Goal: Task Accomplishment & Management: Use online tool/utility

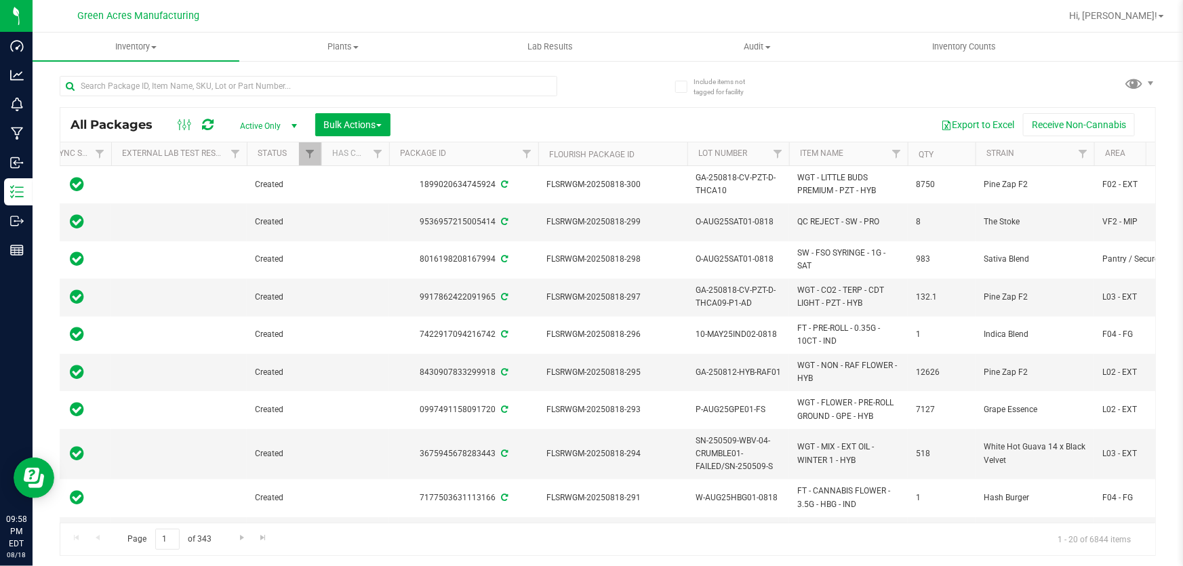
scroll to position [0, 140]
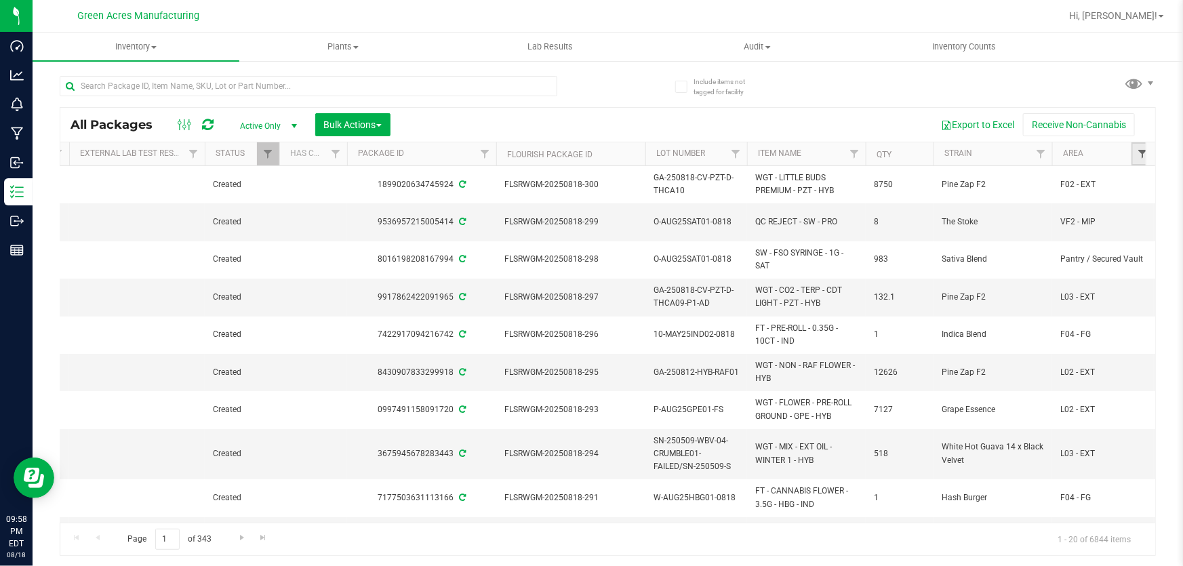
click at [1145, 157] on span "Filter" at bounding box center [1142, 153] width 11 height 11
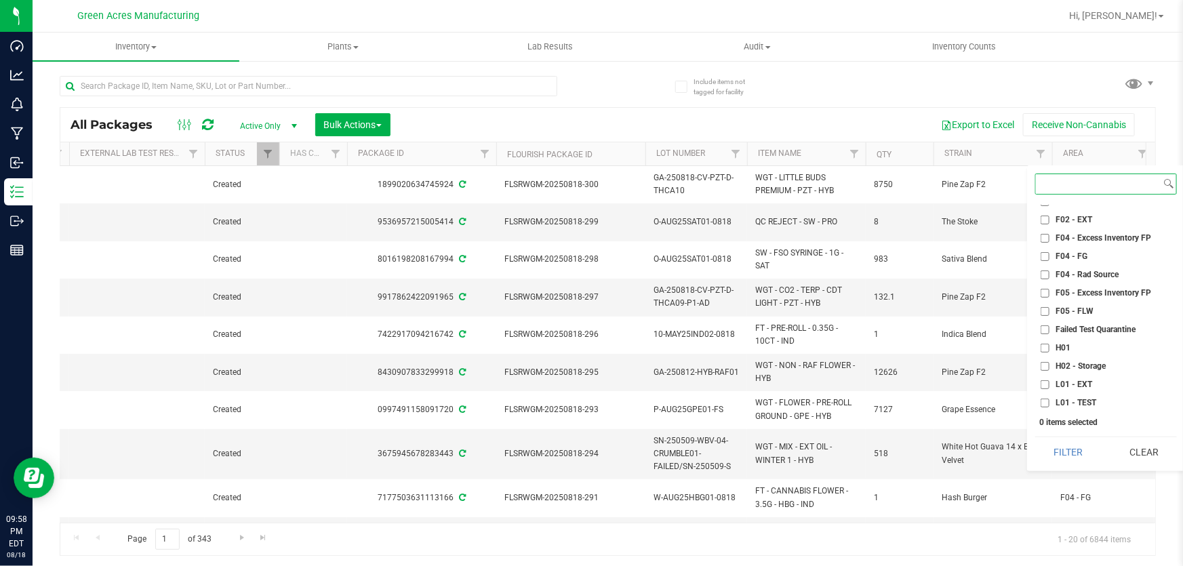
scroll to position [123, 0]
click at [1047, 361] on input "L01 - EXT" at bounding box center [1045, 363] width 9 height 9
checkbox input "true"
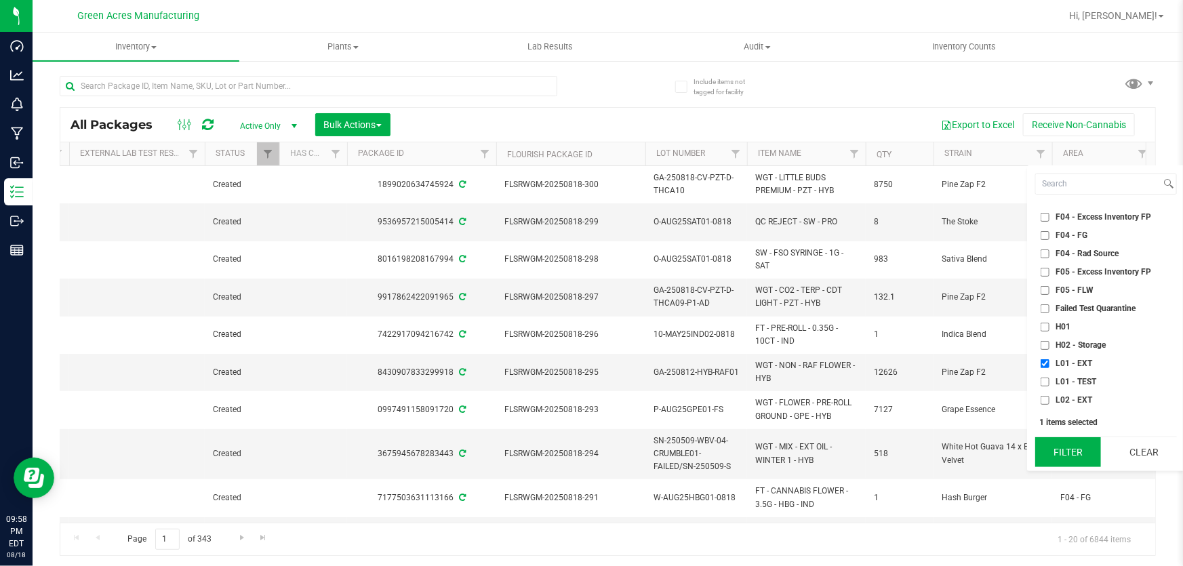
click at [1069, 454] on button "Filter" at bounding box center [1068, 452] width 66 height 30
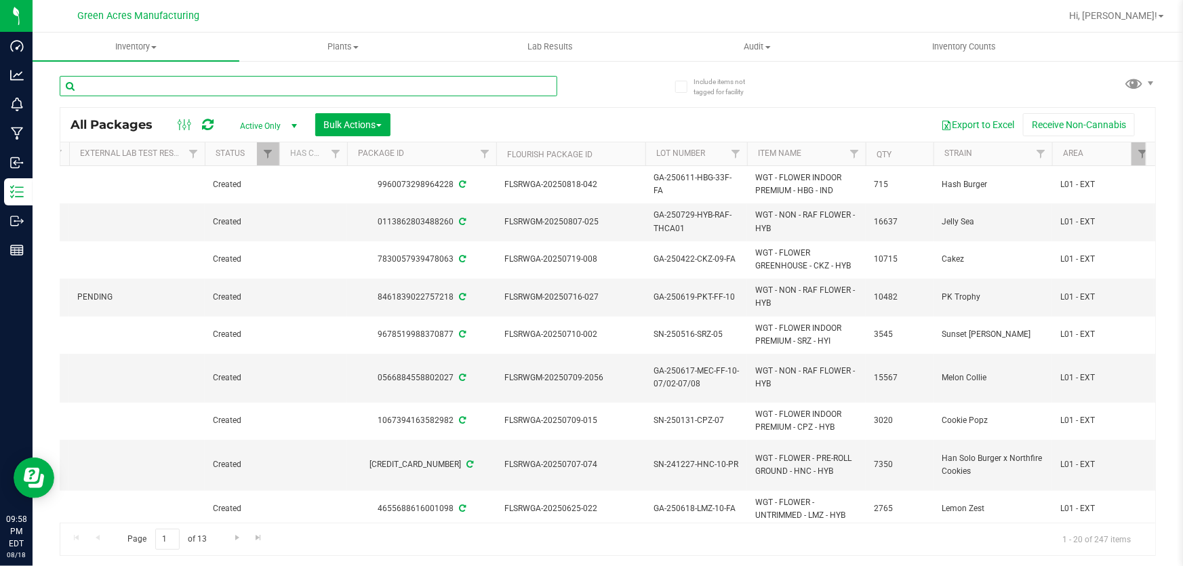
click at [196, 82] on input "text" at bounding box center [309, 86] width 498 height 20
click at [378, 113] on button "Bulk Actions" at bounding box center [352, 124] width 75 height 23
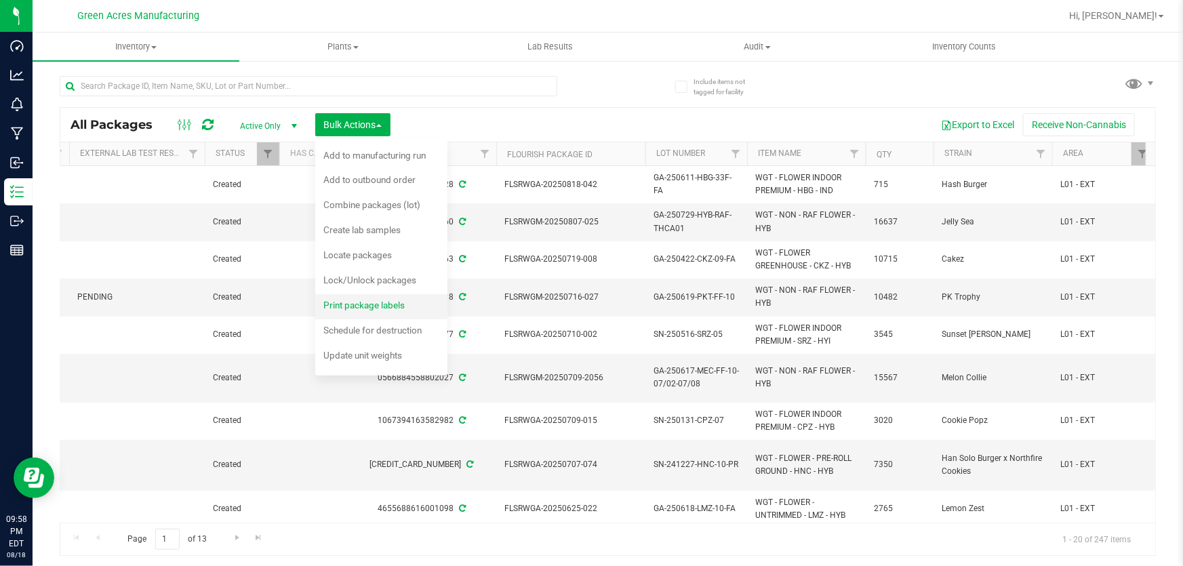
click at [375, 305] on span "Print package labels" at bounding box center [363, 305] width 81 height 11
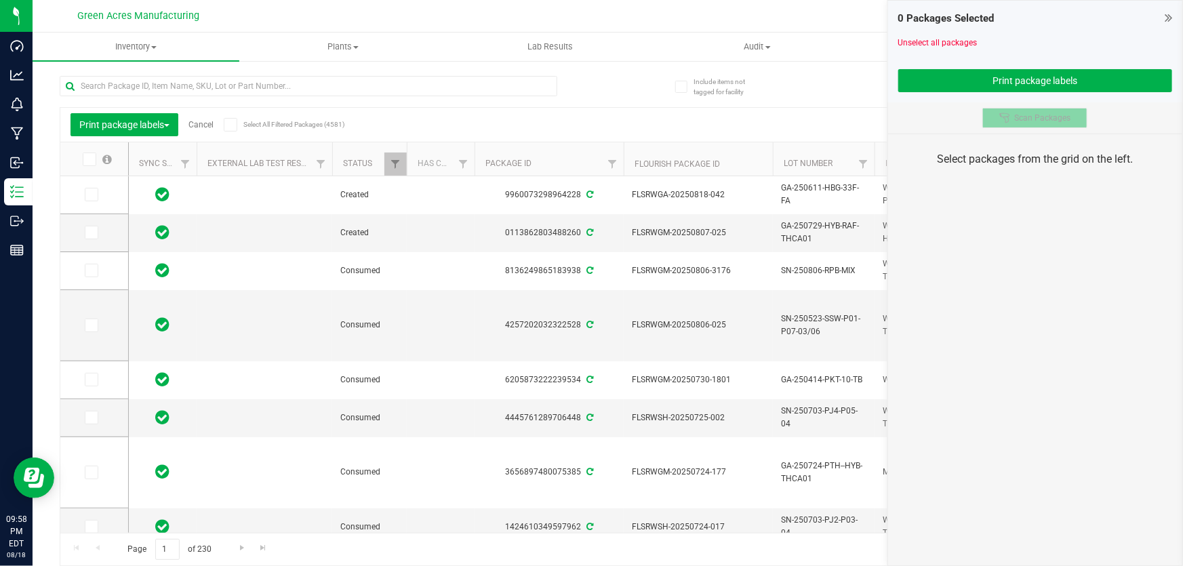
click at [1037, 120] on span "Scan Packages" at bounding box center [1042, 118] width 56 height 11
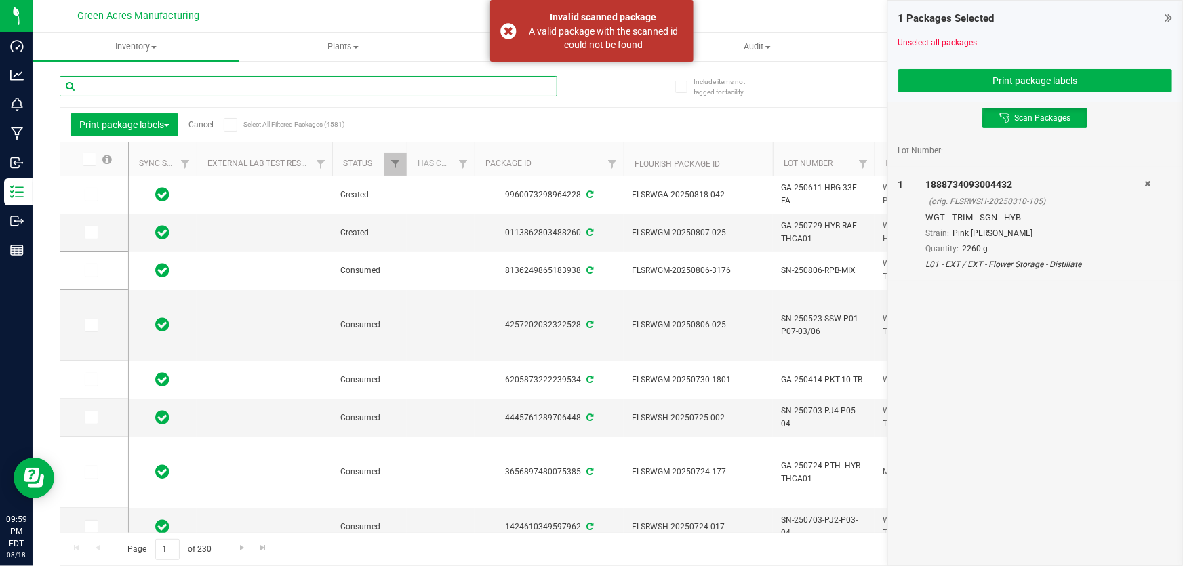
click at [481, 87] on input "text" at bounding box center [309, 86] width 498 height 20
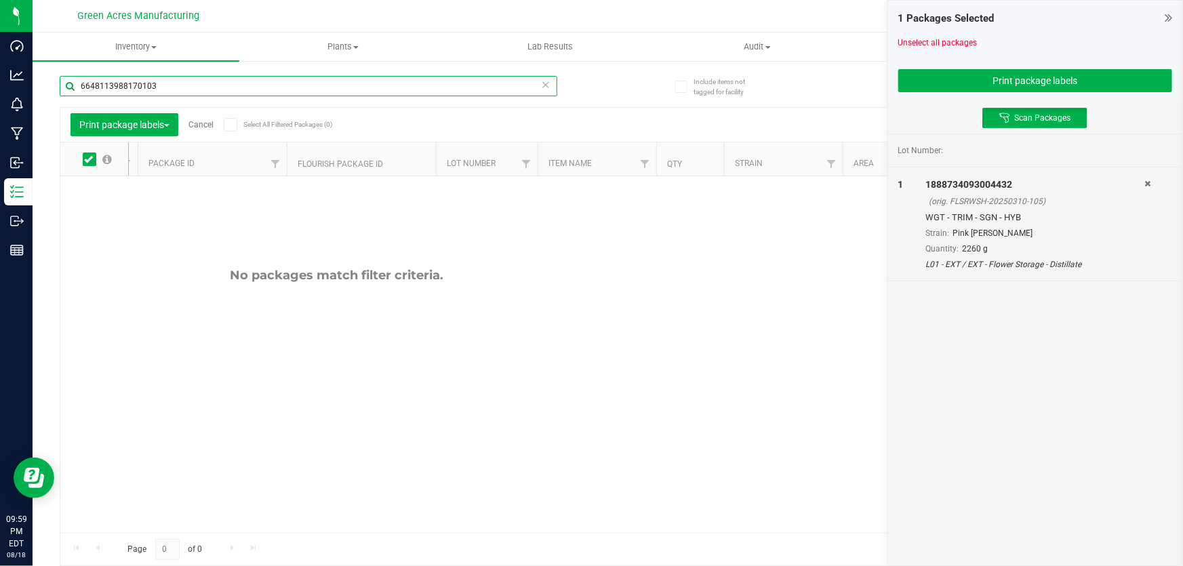
scroll to position [0, 264]
type input "6648113988170103"
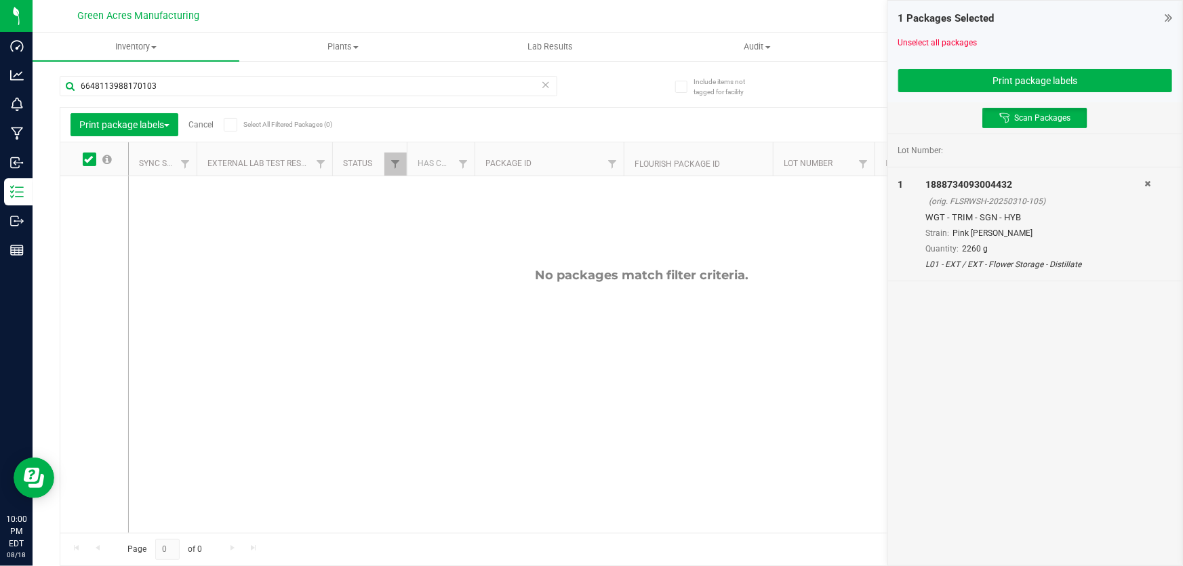
click at [544, 82] on icon at bounding box center [545, 84] width 9 height 16
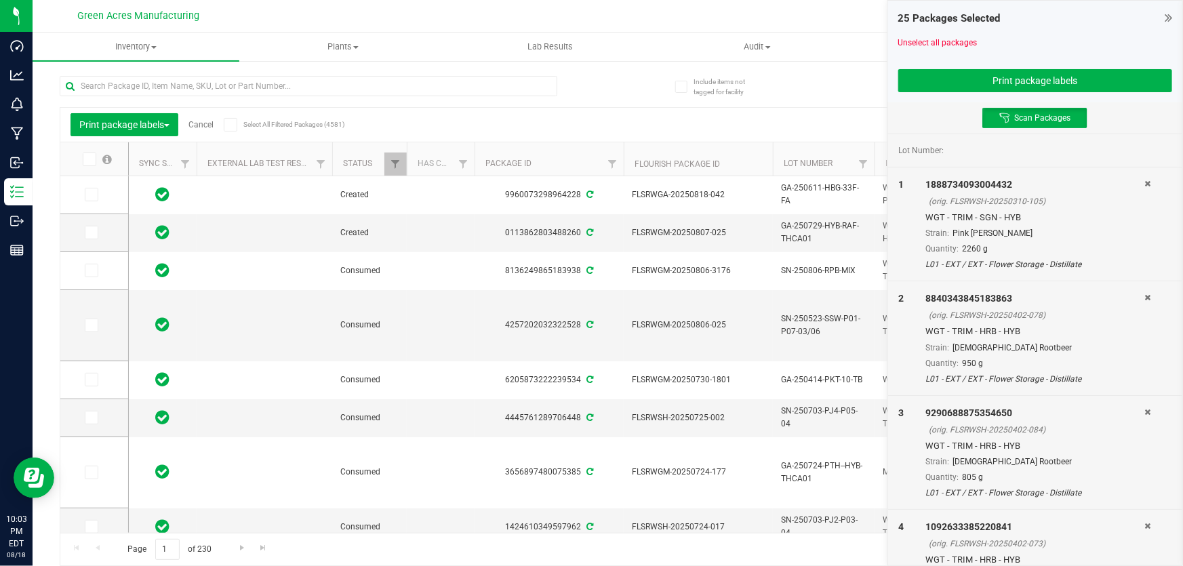
click at [503, 96] on div at bounding box center [309, 91] width 498 height 31
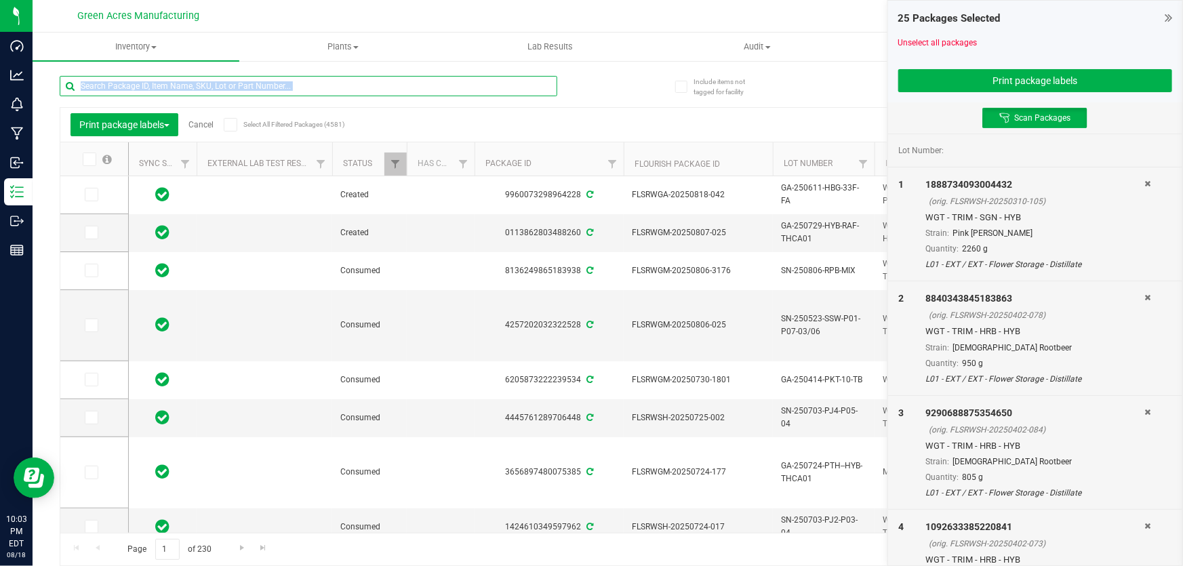
click at [469, 87] on input "text" at bounding box center [309, 86] width 498 height 20
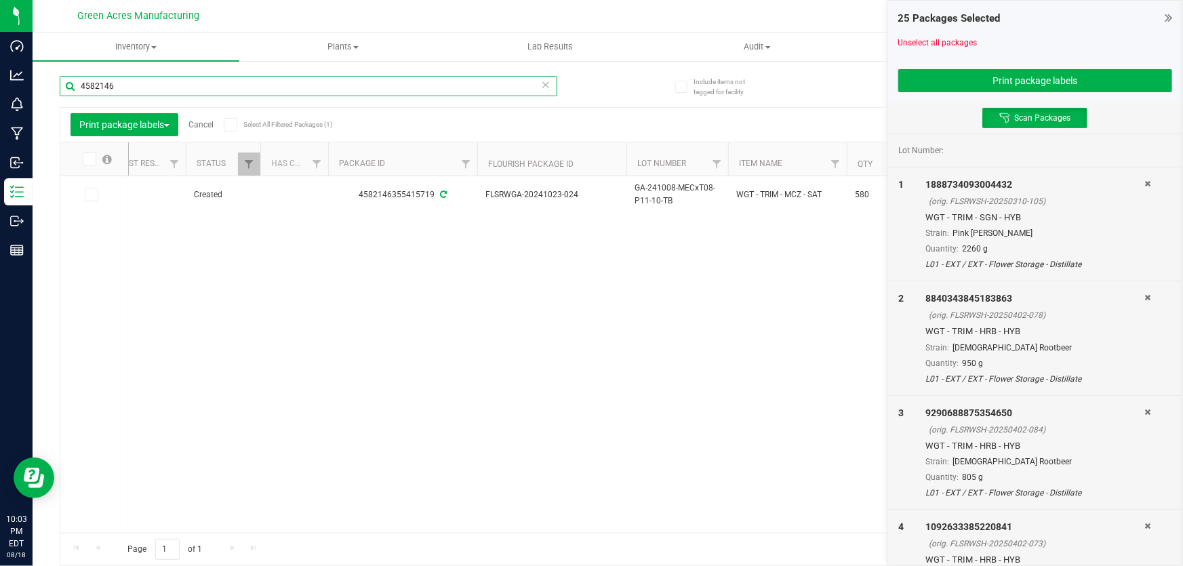
scroll to position [0, 160]
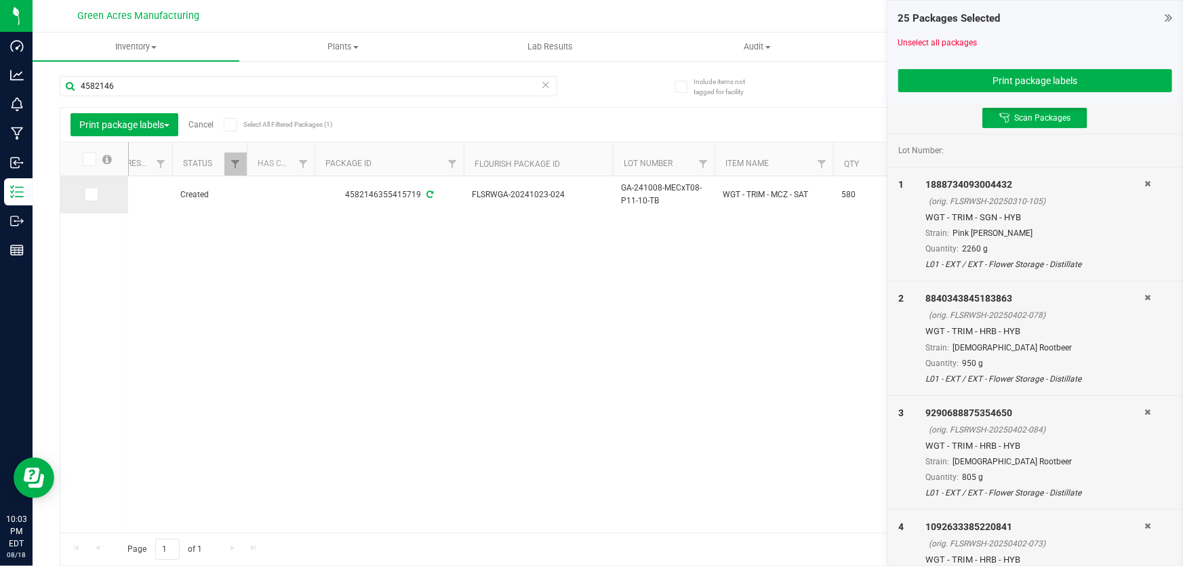
click at [92, 195] on icon at bounding box center [90, 195] width 9 height 0
click at [0, 0] on input "checkbox" at bounding box center [0, 0] width 0 height 0
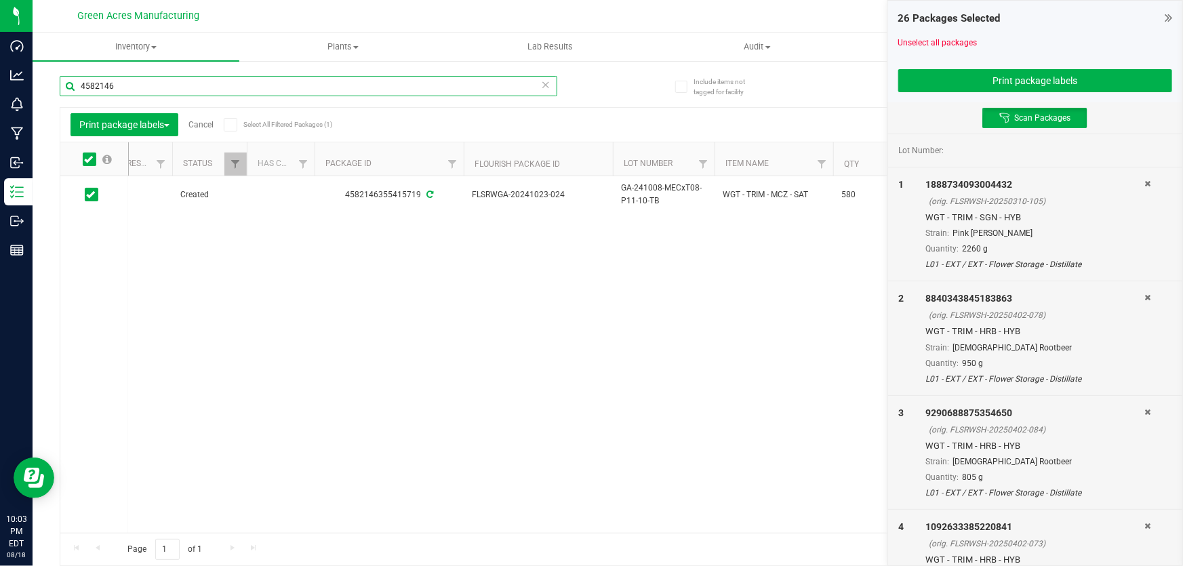
click at [277, 90] on input "4582146" at bounding box center [309, 86] width 498 height 20
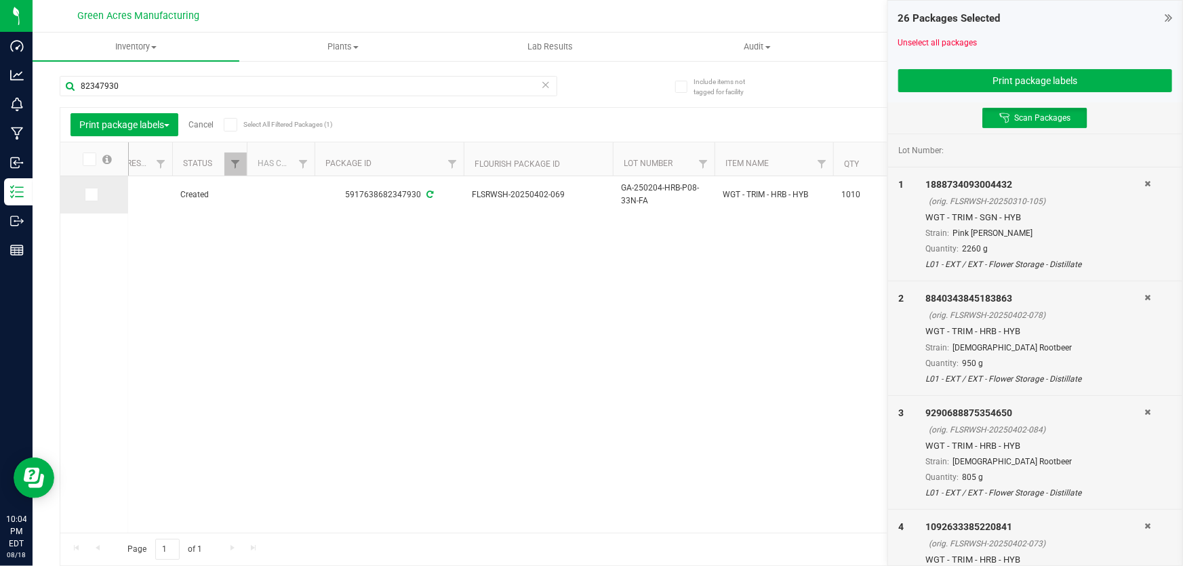
click at [89, 195] on icon at bounding box center [90, 195] width 9 height 0
click at [0, 0] on input "checkbox" at bounding box center [0, 0] width 0 height 0
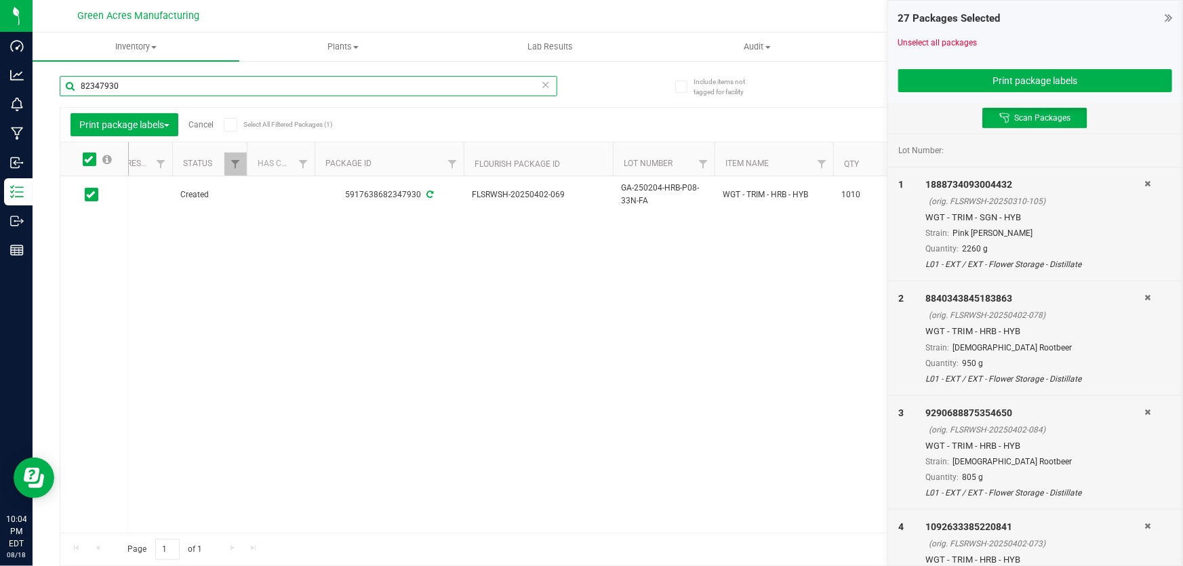
click at [321, 94] on input "82347930" at bounding box center [309, 86] width 498 height 20
type input "54689594"
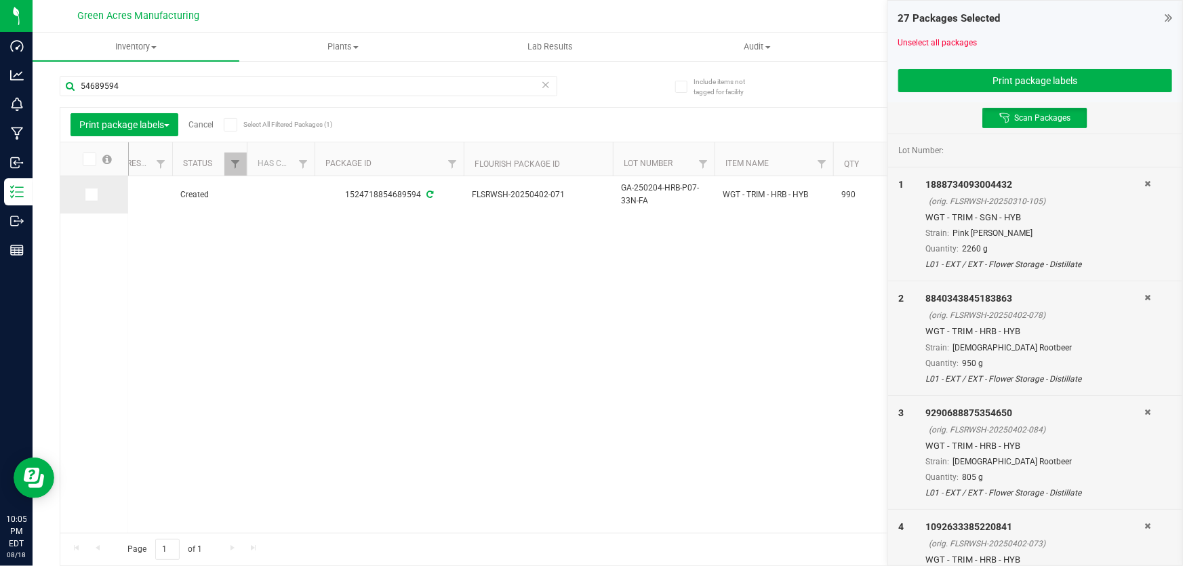
click at [85, 197] on span at bounding box center [92, 195] width 14 height 14
click at [0, 0] on input "checkbox" at bounding box center [0, 0] width 0 height 0
click at [1033, 80] on button "Print package labels" at bounding box center [1035, 80] width 274 height 23
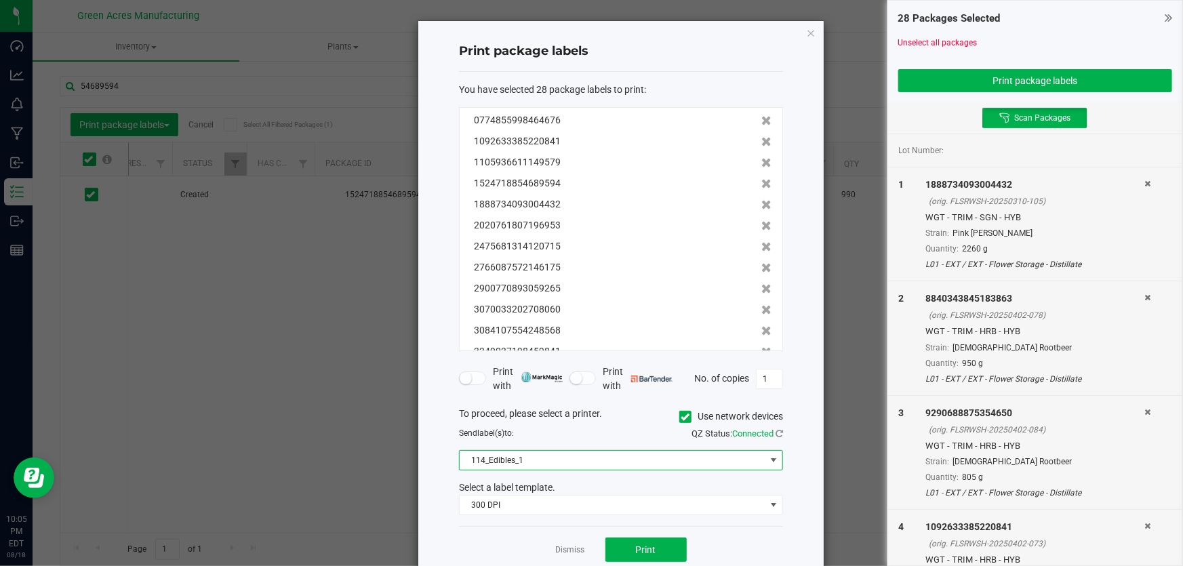
click at [759, 460] on span "114_Edibles_1" at bounding box center [613, 460] width 306 height 19
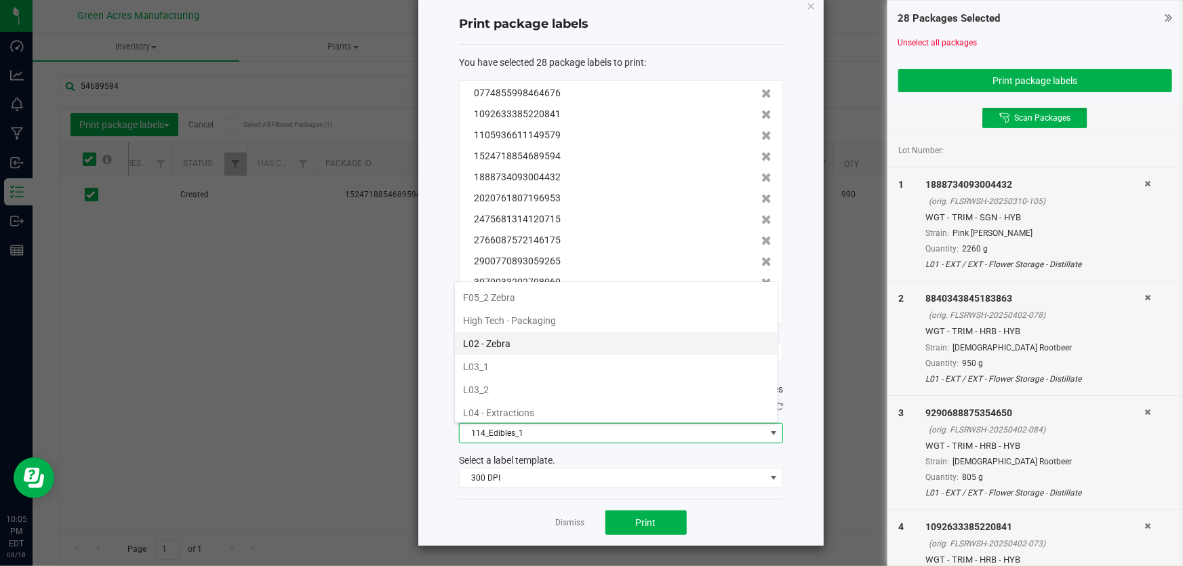
scroll to position [431, 0]
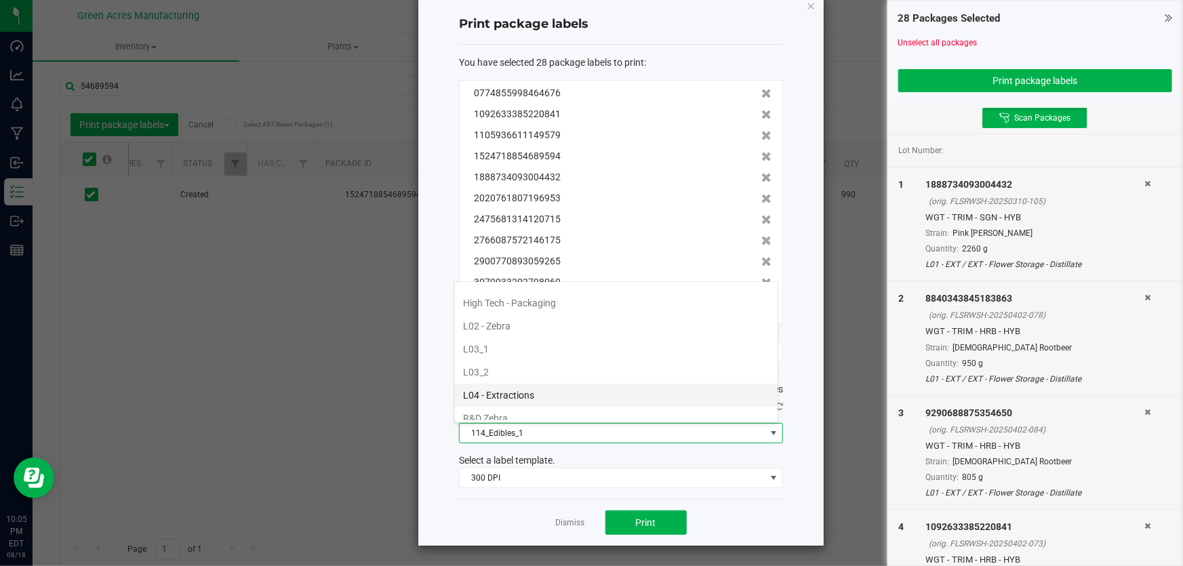
click at [536, 386] on li "L04 - Extractions" at bounding box center [616, 395] width 323 height 23
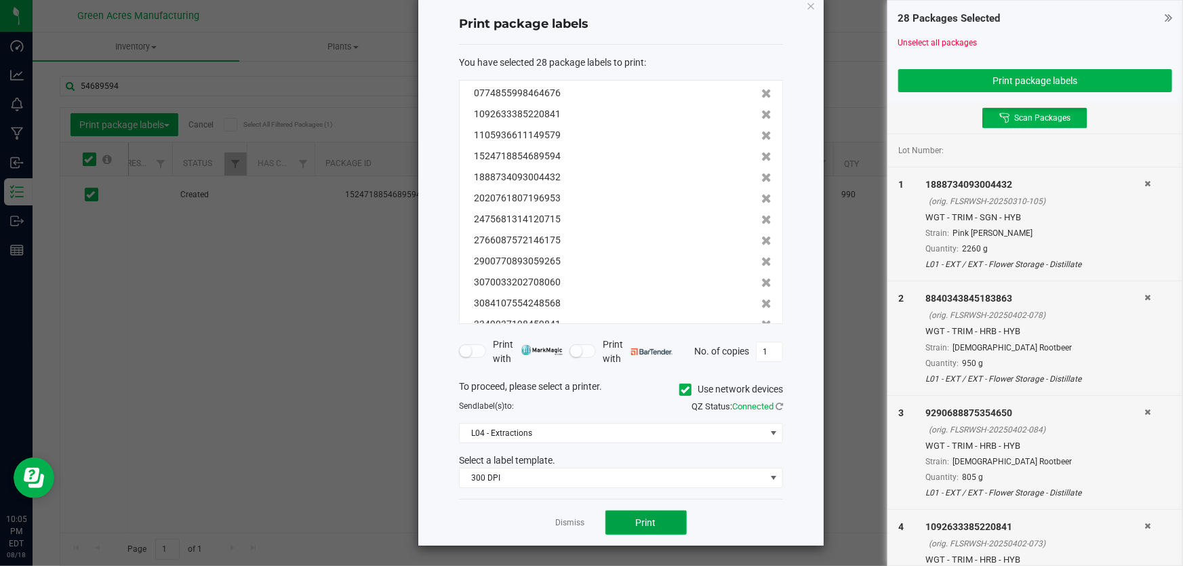
click at [630, 515] on button "Print" at bounding box center [645, 523] width 81 height 24
